Goal: Transaction & Acquisition: Download file/media

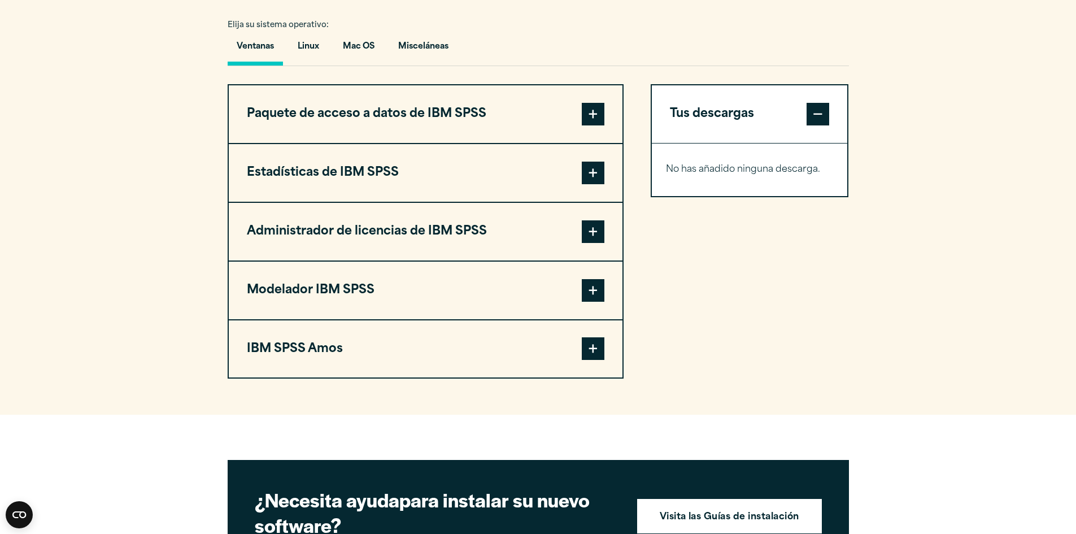
scroll to position [904, 0]
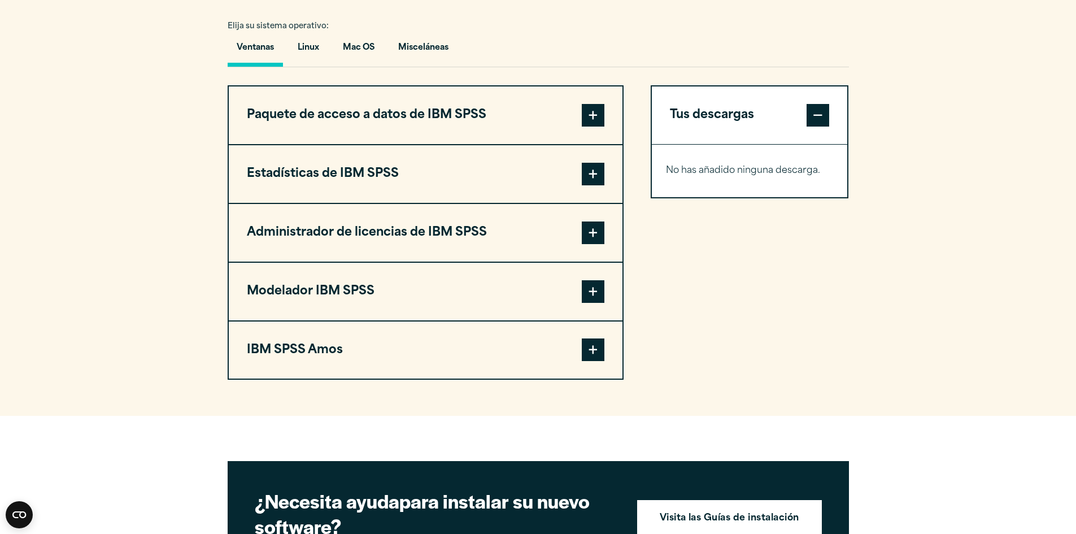
click at [584, 348] on span at bounding box center [593, 349] width 23 height 23
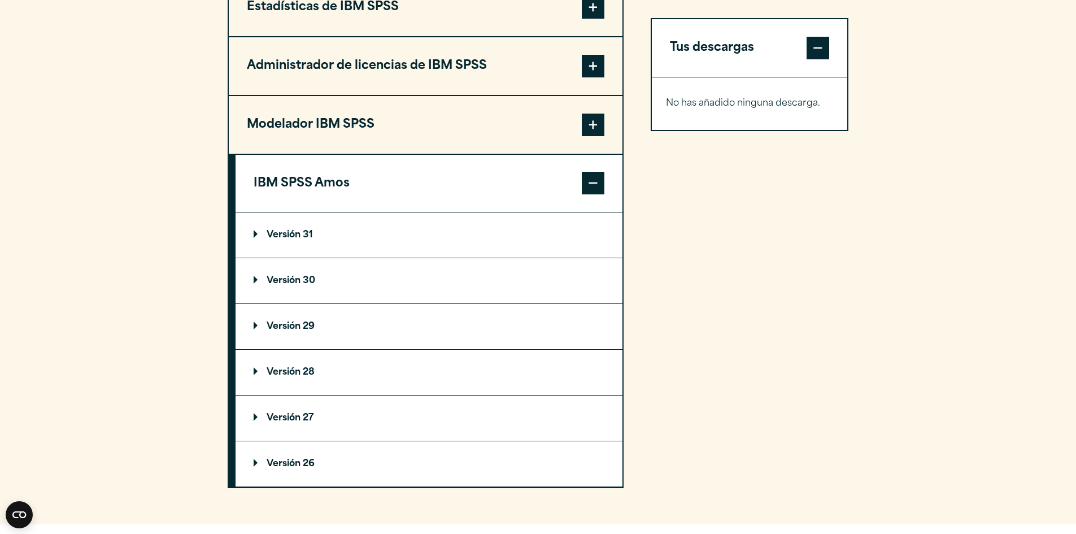
scroll to position [1073, 0]
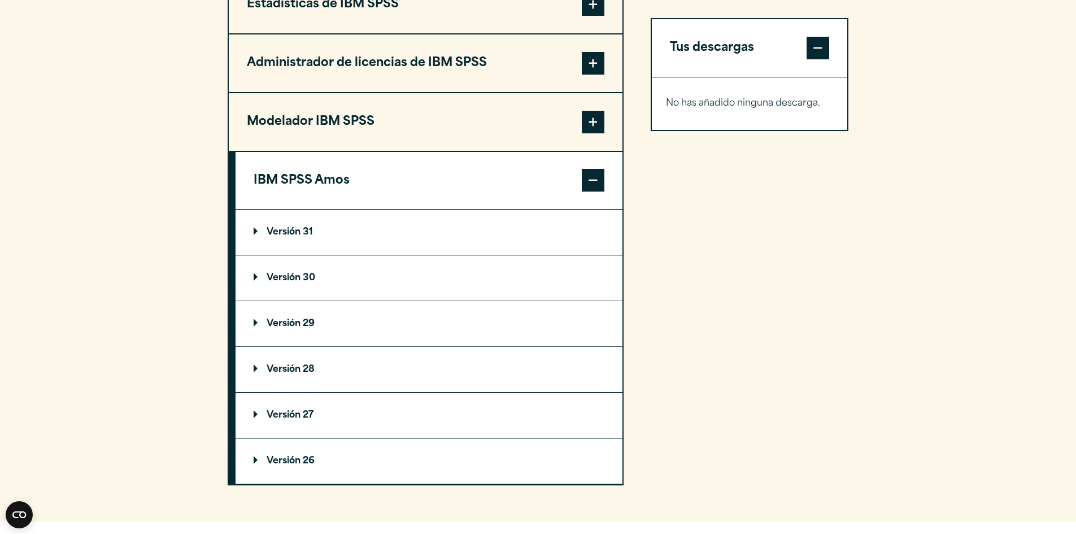
click at [286, 325] on font "Versión 29" at bounding box center [291, 323] width 48 height 9
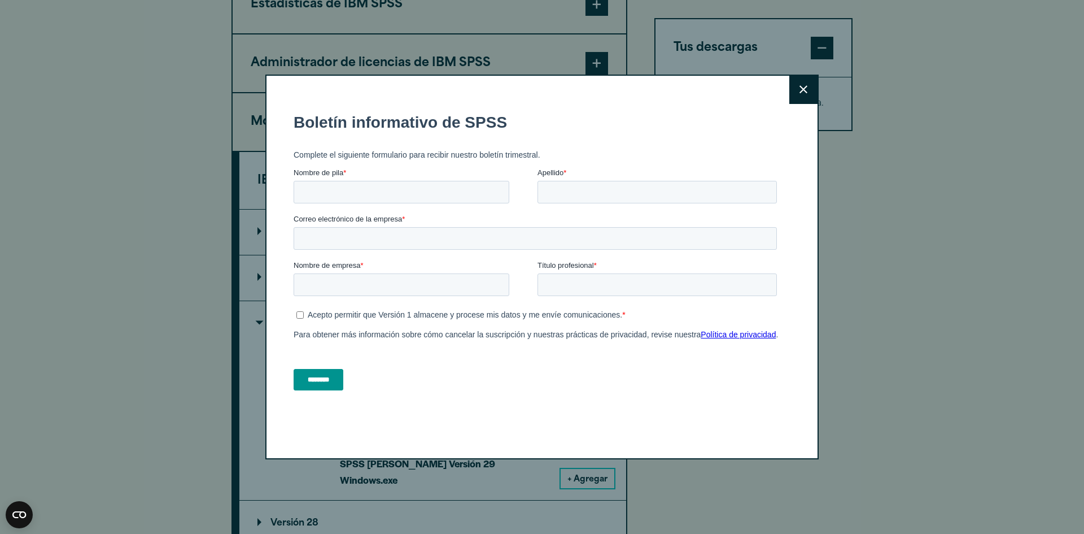
click at [796, 95] on button "Close" at bounding box center [804, 90] width 28 height 28
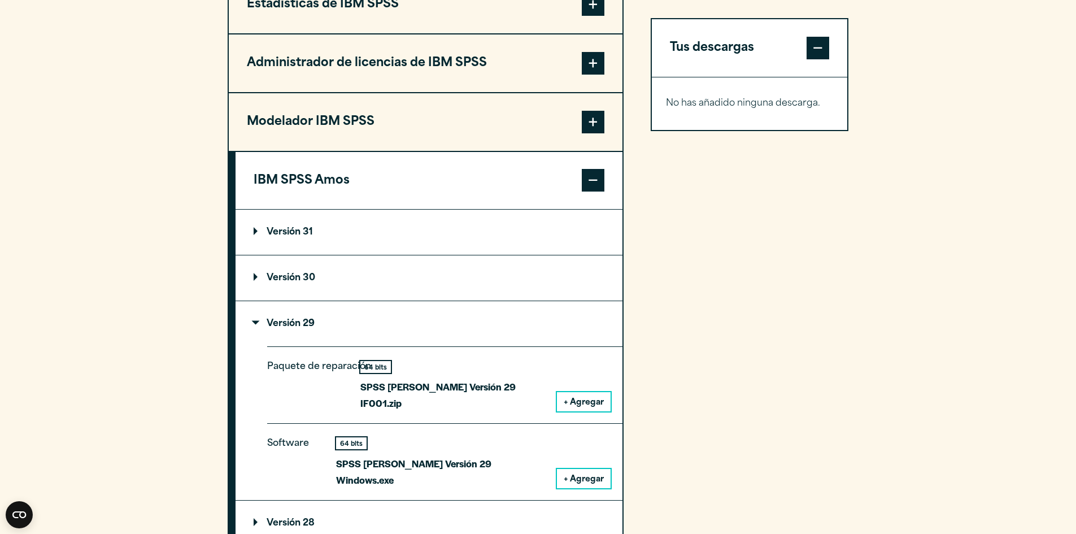
scroll to position [960, 0]
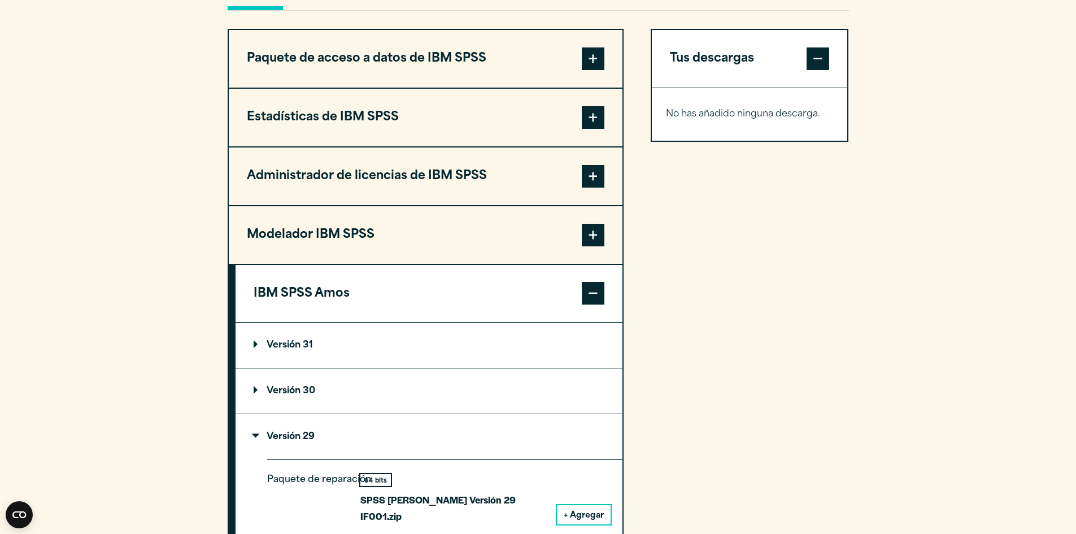
click at [602, 236] on span at bounding box center [593, 235] width 23 height 23
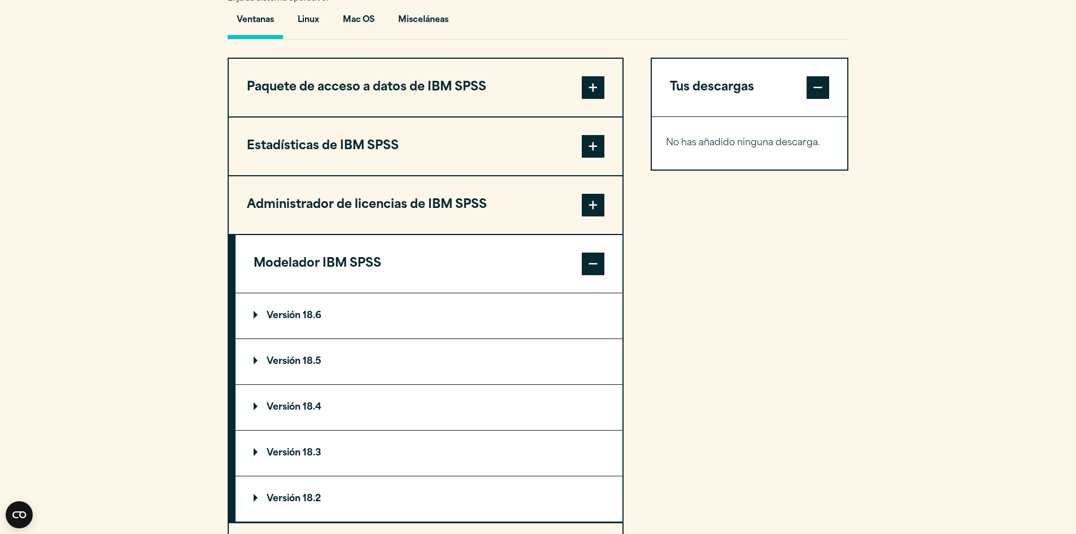
scroll to position [904, 0]
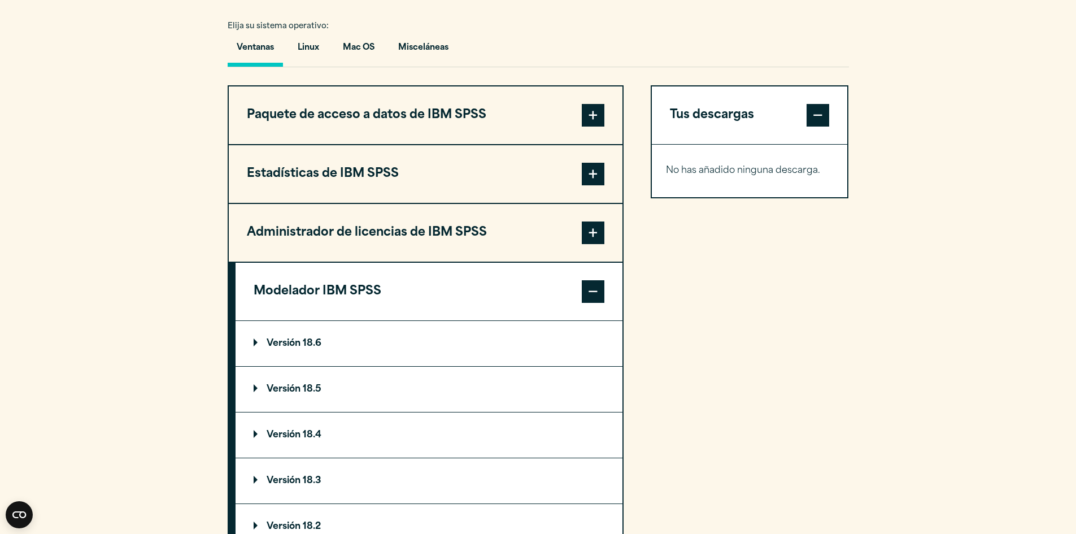
click at [290, 341] on font "Versión 18.6" at bounding box center [294, 343] width 55 height 9
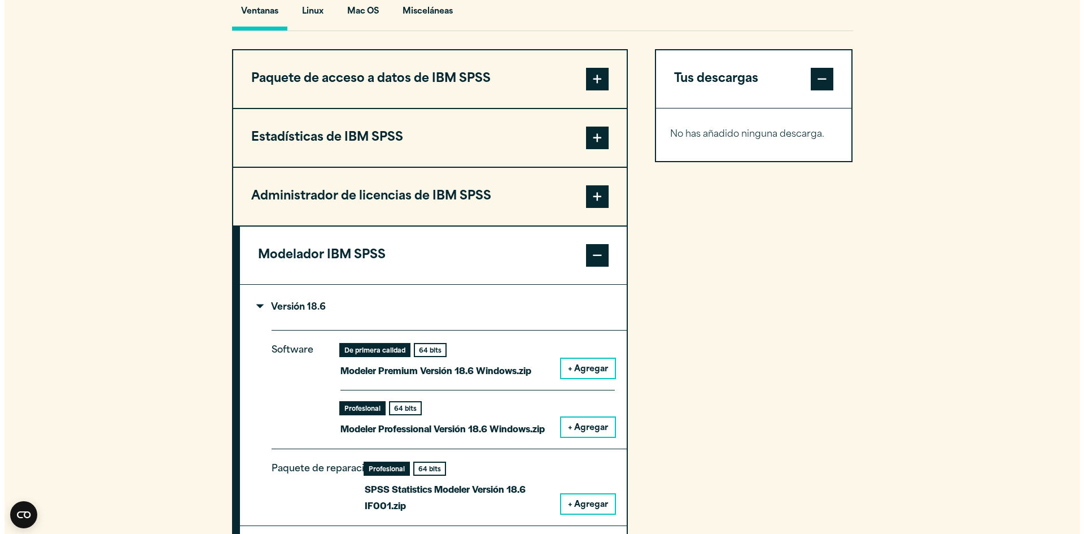
scroll to position [960, 0]
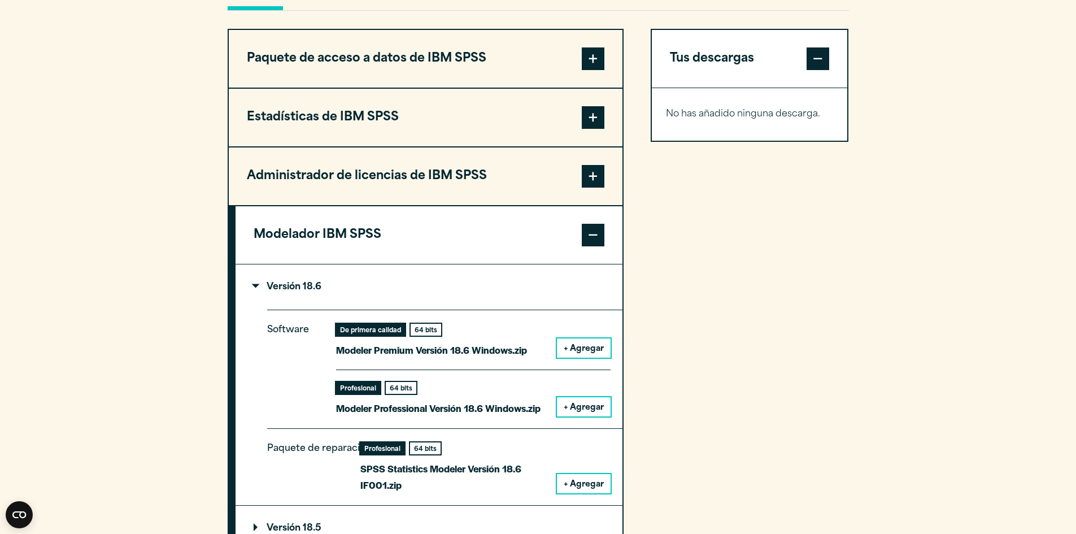
click at [576, 349] on font "+ Agregar" at bounding box center [584, 349] width 40 height 8
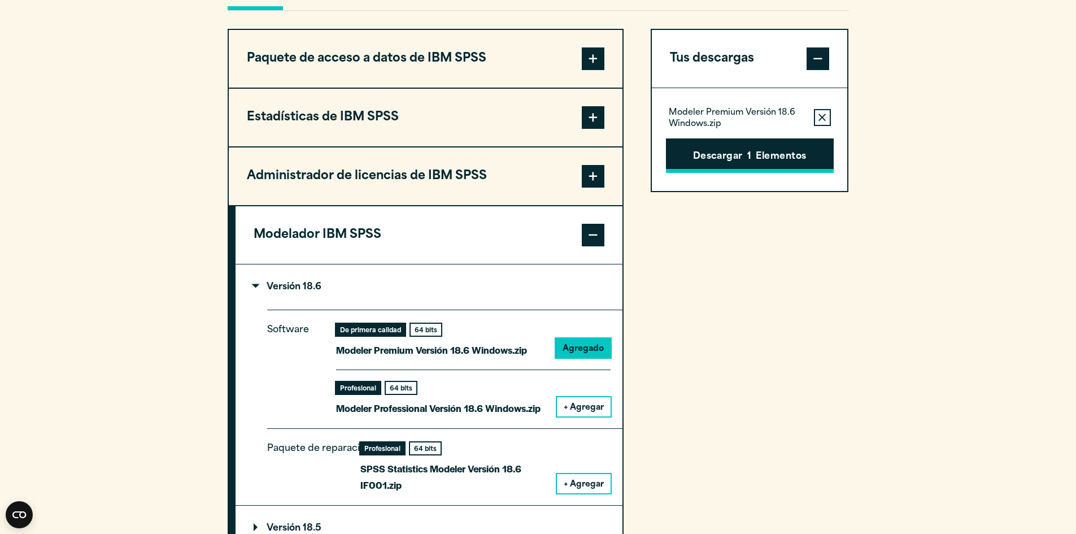
click at [735, 150] on font "Descargar" at bounding box center [718, 157] width 50 height 15
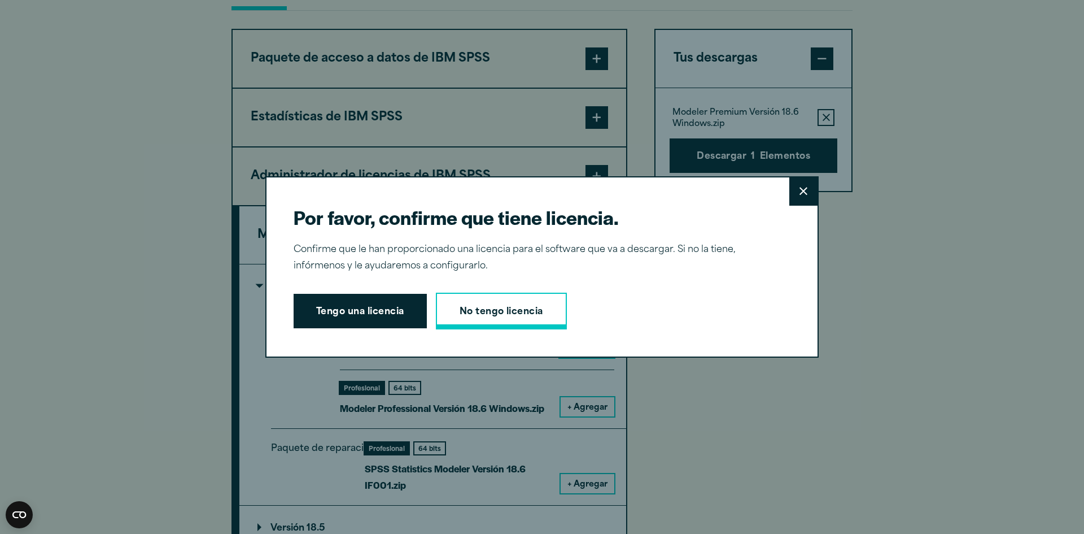
click at [518, 316] on font "No tengo licencia" at bounding box center [502, 311] width 84 height 9
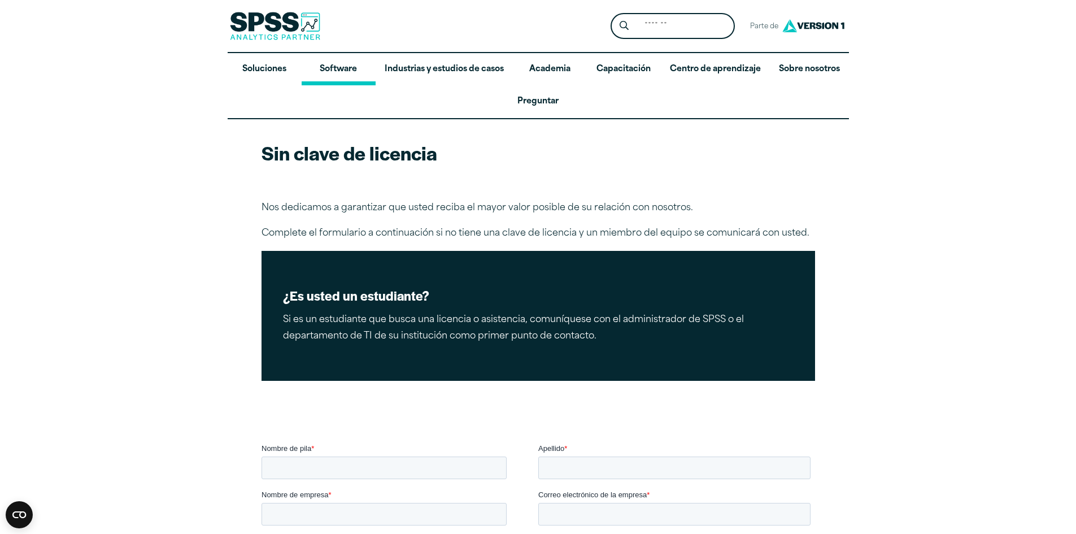
click at [348, 72] on font "Software" at bounding box center [338, 69] width 37 height 8
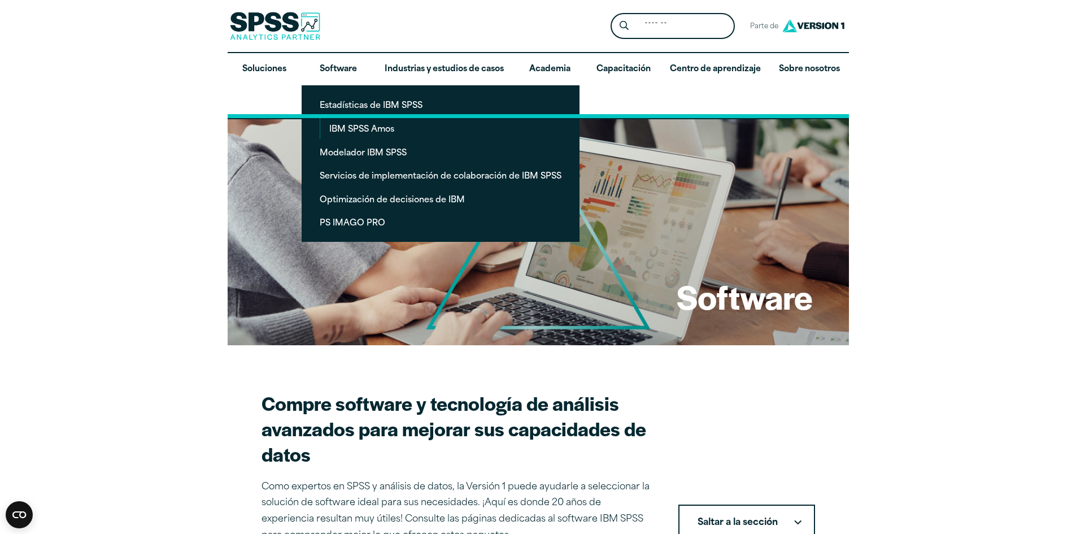
click at [338, 106] on link "Preguntar" at bounding box center [538, 101] width 621 height 33
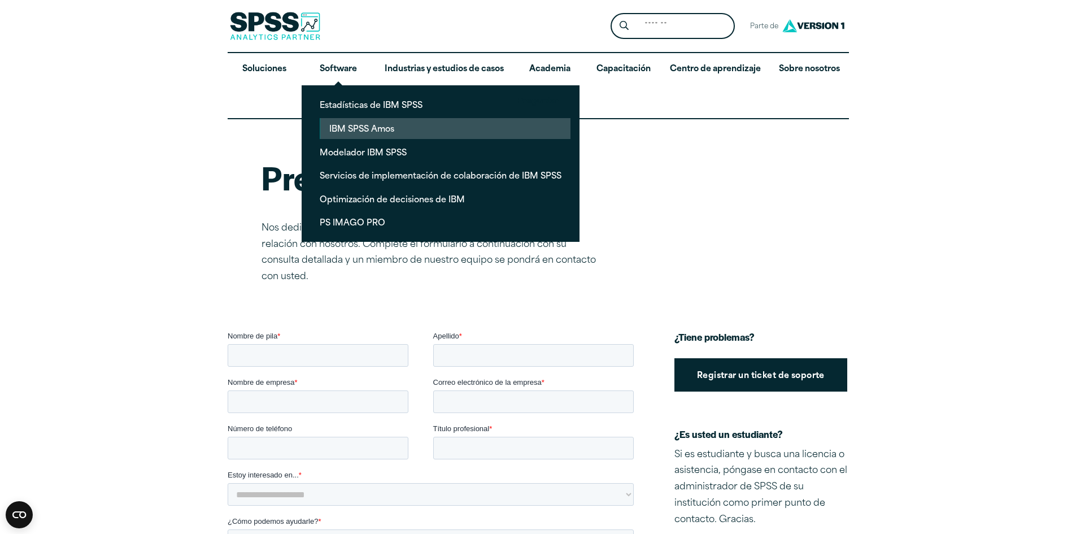
click at [365, 122] on link "IBM SPSS Amos" at bounding box center [445, 128] width 250 height 21
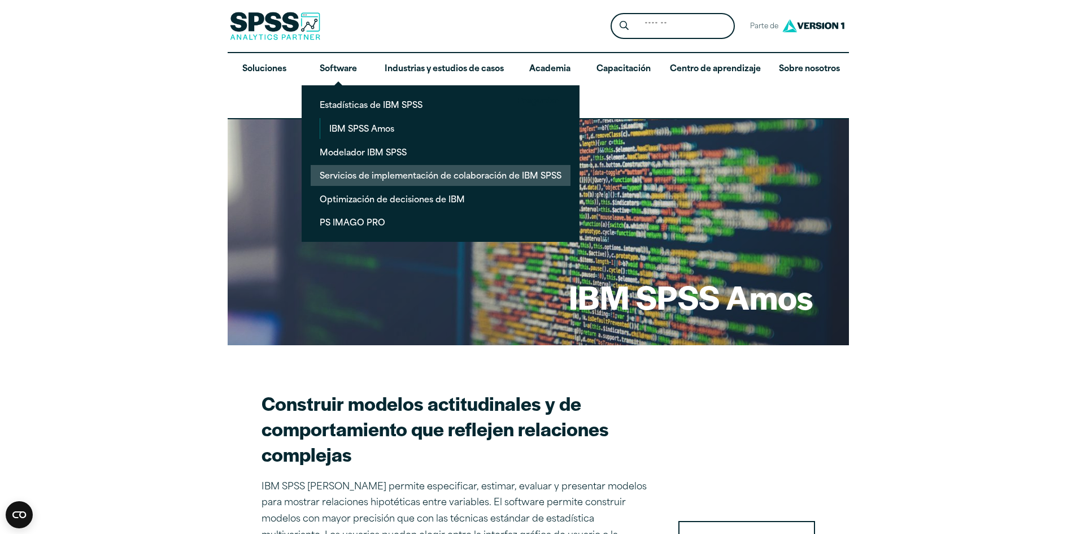
click at [326, 171] on font "Servicios de implementación de colaboración de IBM SPSS" at bounding box center [441, 176] width 242 height 15
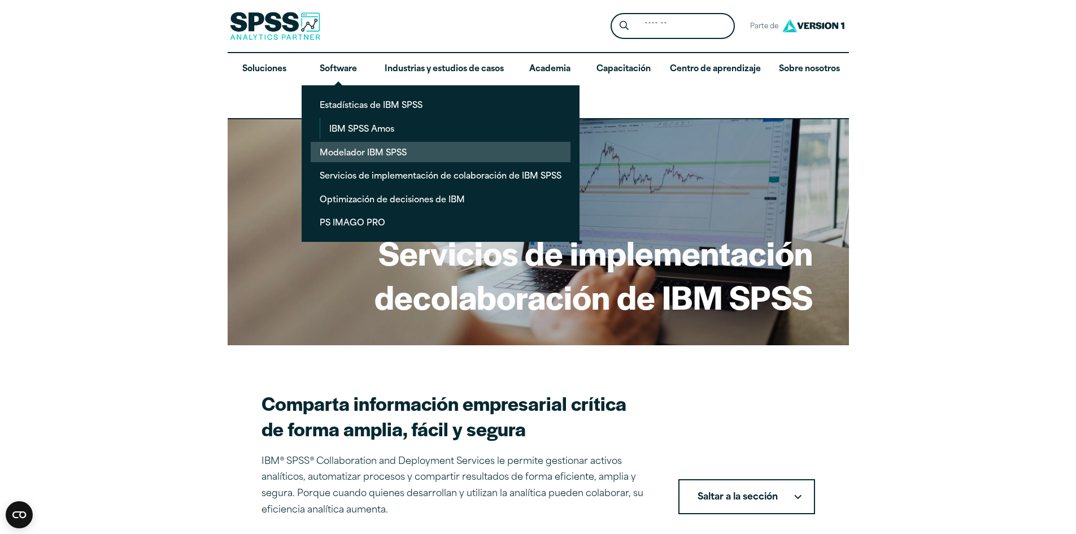
click at [396, 148] on font "Modelador IBM SPSS" at bounding box center [363, 153] width 87 height 15
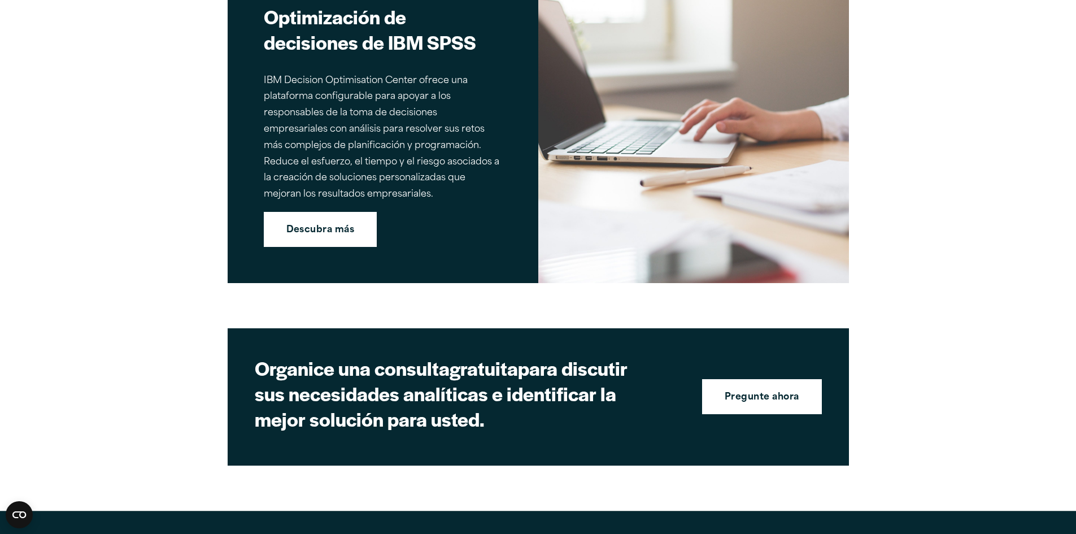
scroll to position [4123, 0]
